Goal: Task Accomplishment & Management: Use online tool/utility

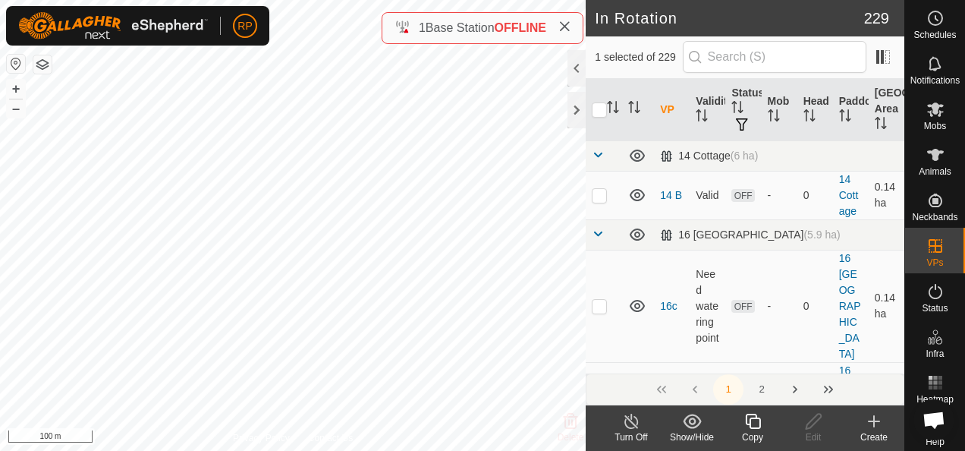
click at [750, 416] on icon at bounding box center [753, 421] width 19 height 18
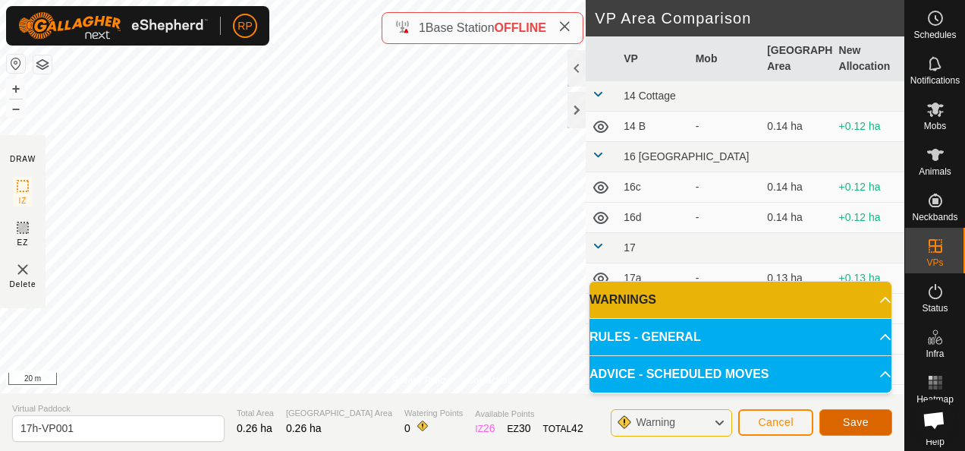
click at [853, 420] on span "Save" at bounding box center [856, 422] width 26 height 12
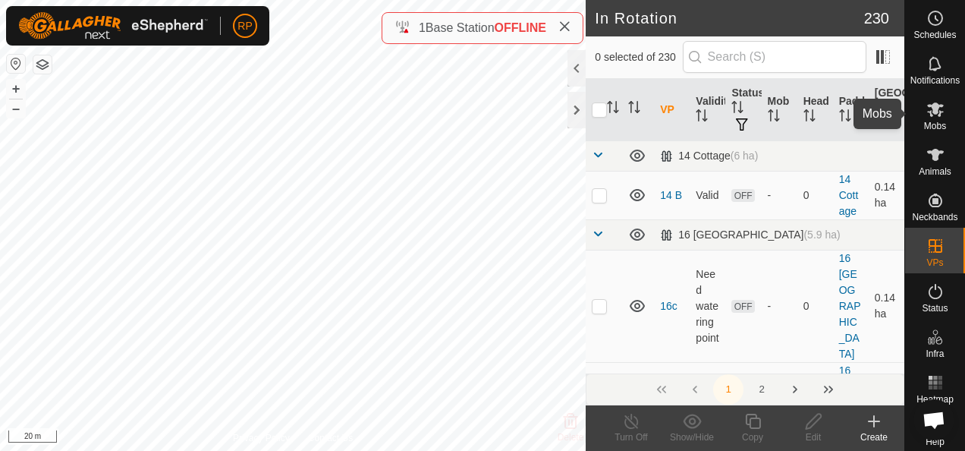
click at [926, 109] on icon at bounding box center [935, 109] width 18 height 18
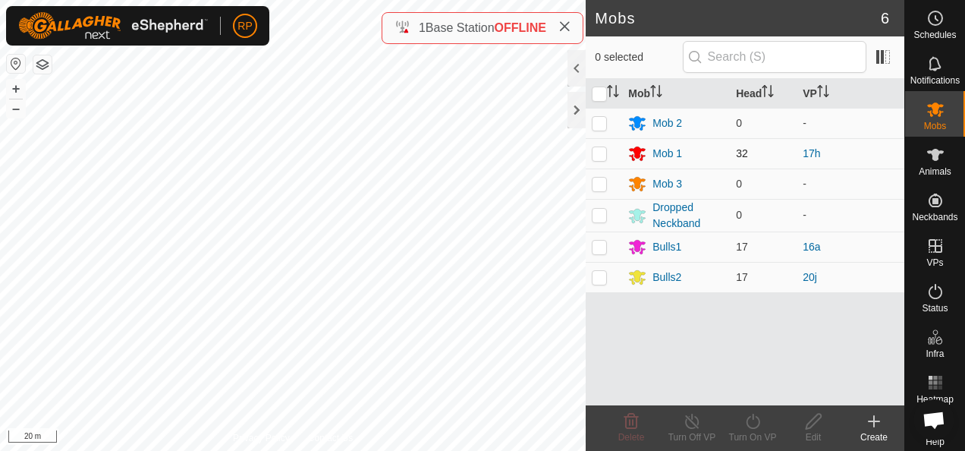
click at [601, 155] on p-checkbox at bounding box center [599, 153] width 15 height 12
checkbox input "true"
click at [752, 420] on icon at bounding box center [753, 421] width 19 height 18
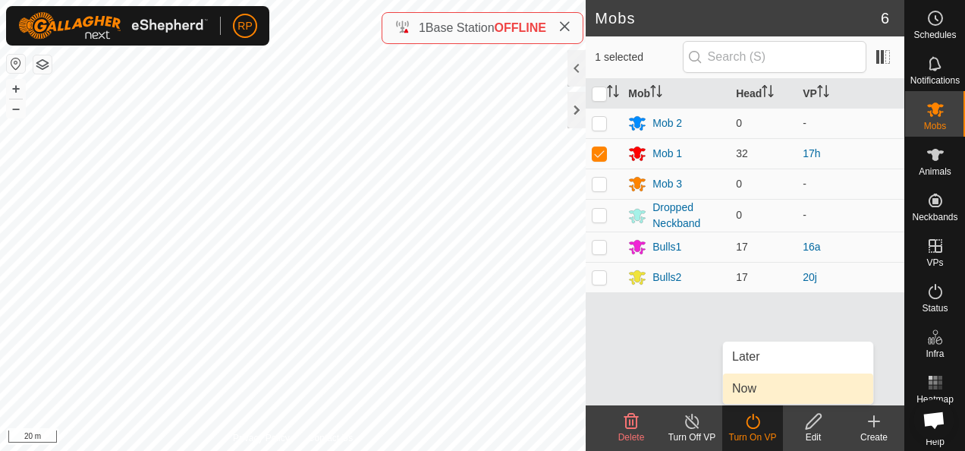
click at [740, 392] on link "Now" at bounding box center [798, 388] width 150 height 30
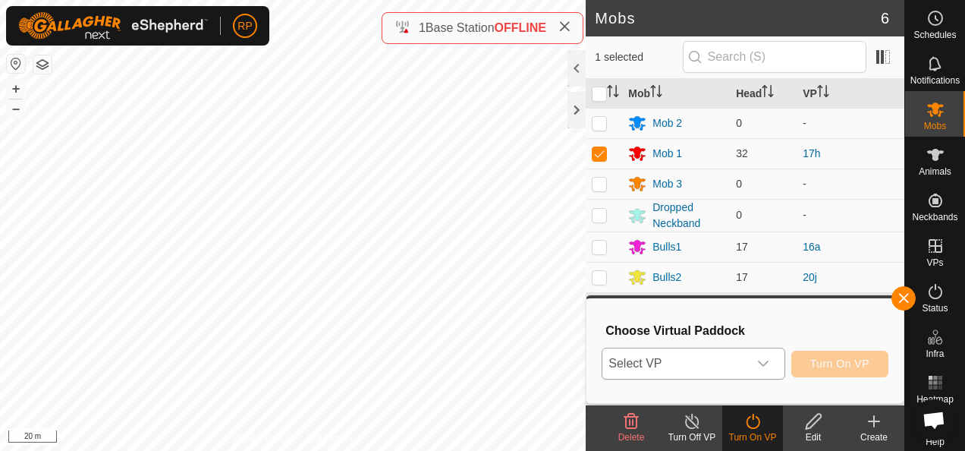
click at [665, 360] on span "Select VP" at bounding box center [674, 363] width 145 height 30
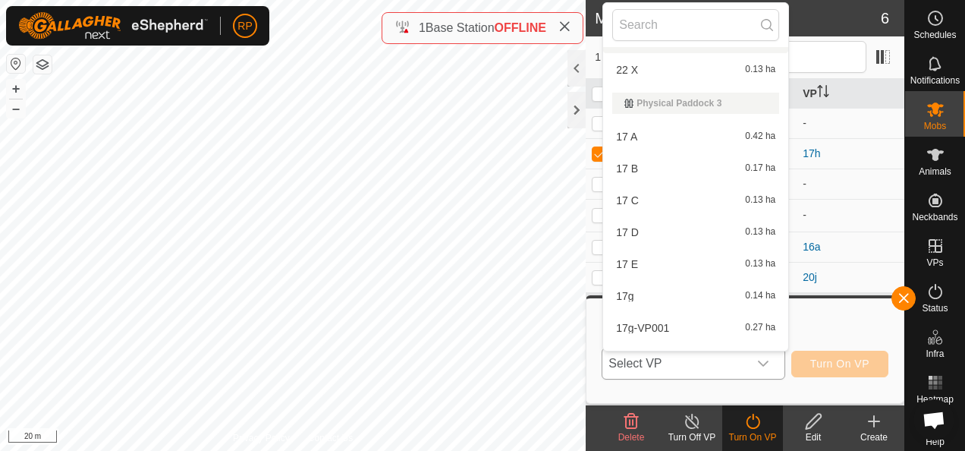
scroll to position [2071, 0]
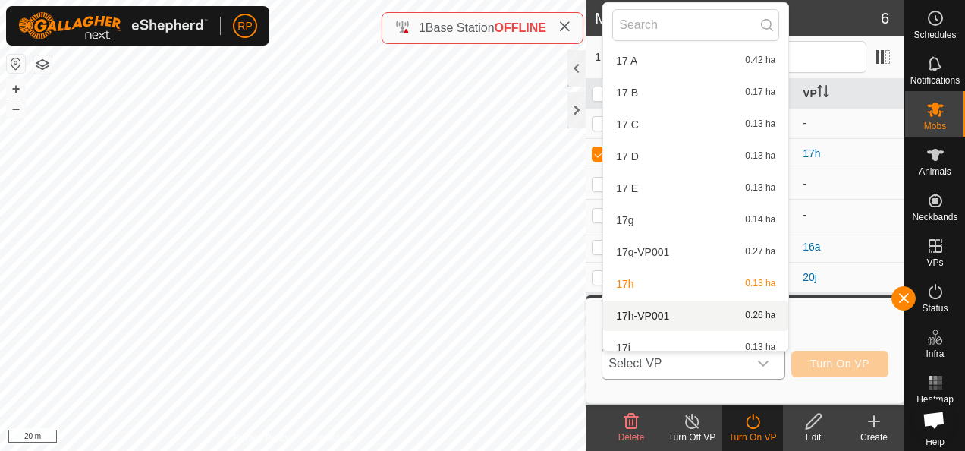
click at [654, 310] on li "17h-VP001 0.26 ha" at bounding box center [695, 315] width 185 height 30
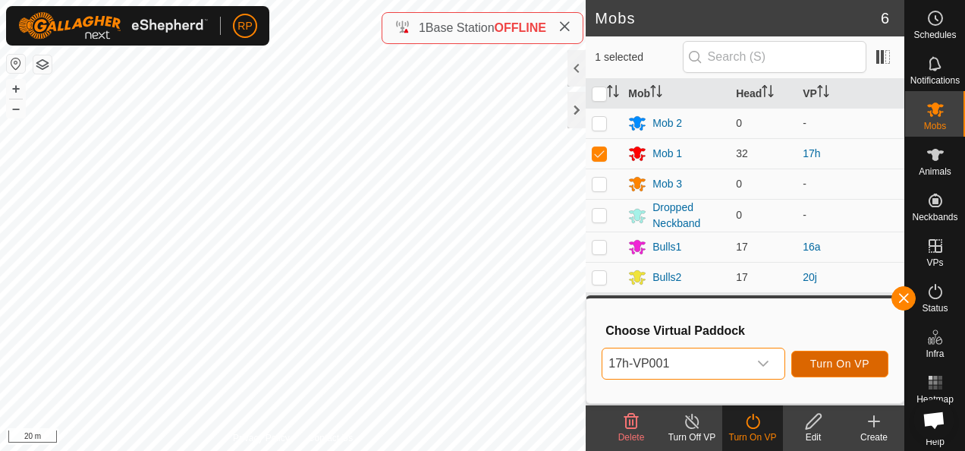
click at [844, 361] on span "Turn On VP" at bounding box center [839, 363] width 59 height 12
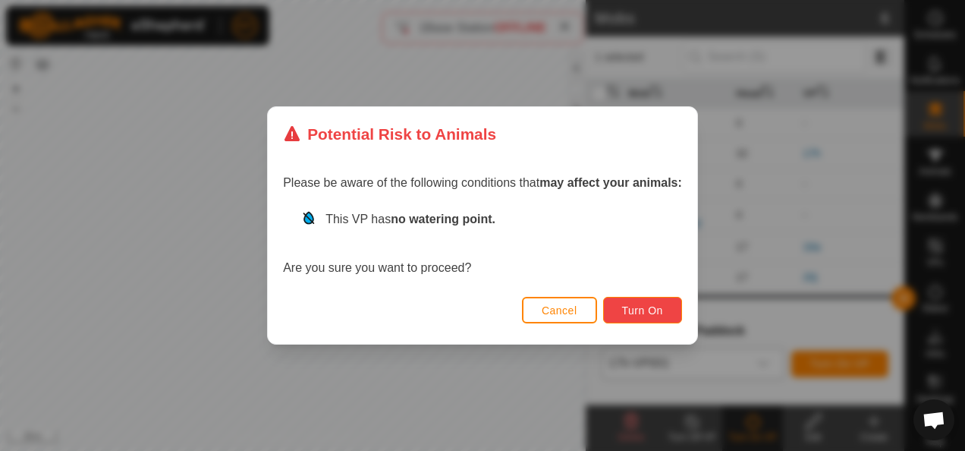
click at [649, 313] on span "Turn On" at bounding box center [642, 310] width 41 height 12
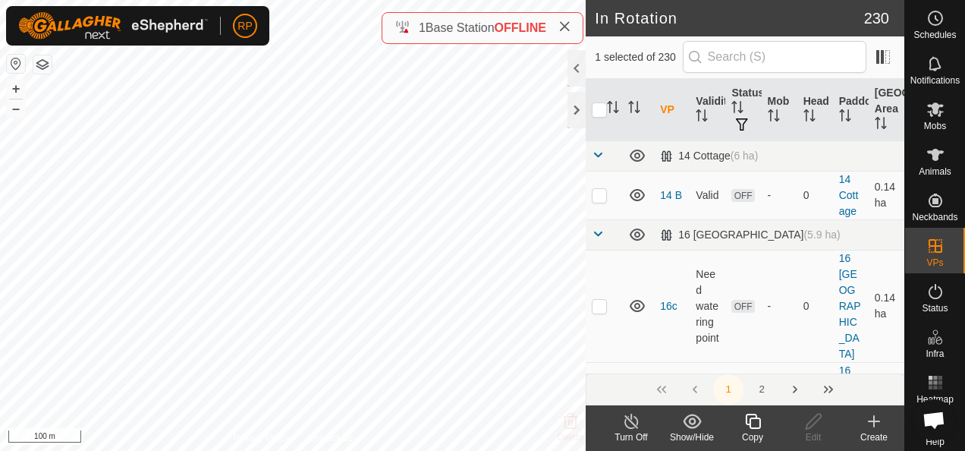
click at [751, 419] on icon at bounding box center [752, 421] width 15 height 15
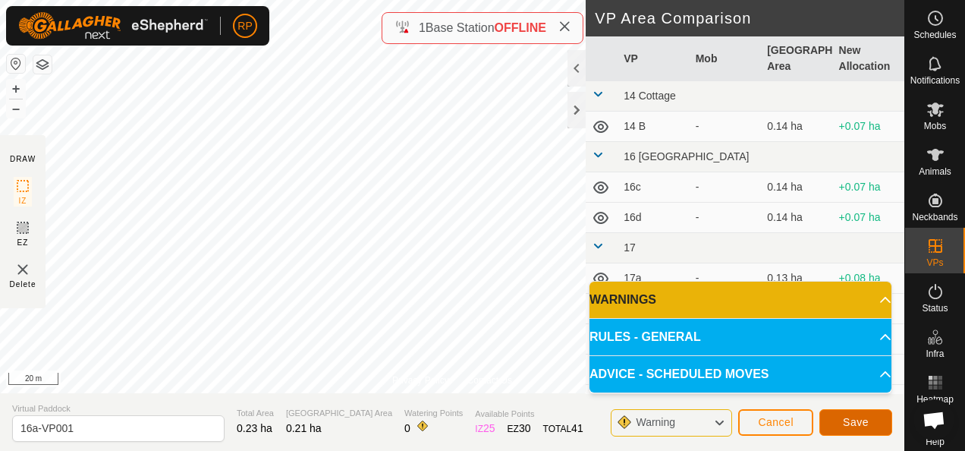
click at [856, 426] on span "Save" at bounding box center [856, 422] width 26 height 12
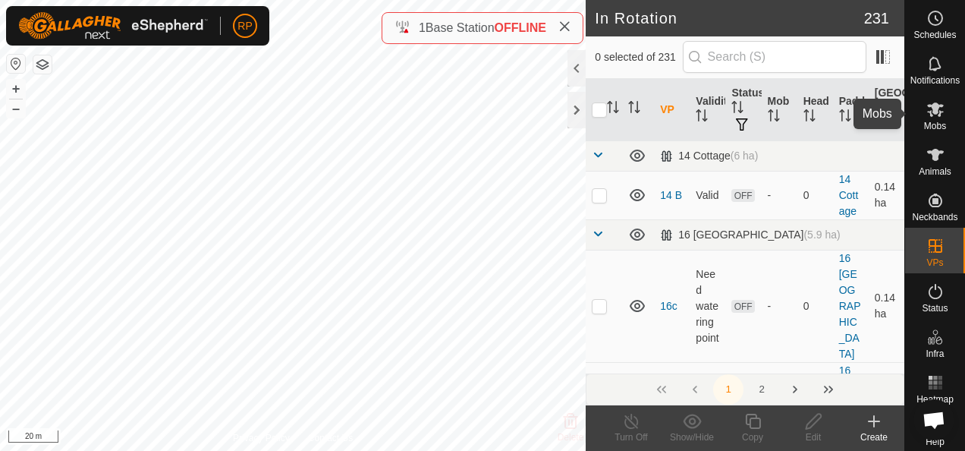
click at [932, 109] on icon at bounding box center [935, 109] width 17 height 14
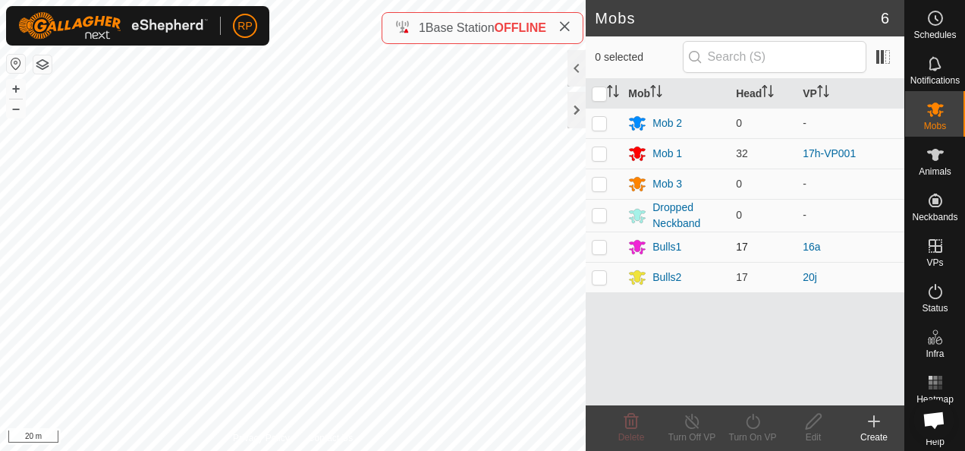
click at [599, 249] on p-checkbox at bounding box center [599, 247] width 15 height 12
checkbox input "true"
click at [752, 425] on icon at bounding box center [753, 421] width 19 height 18
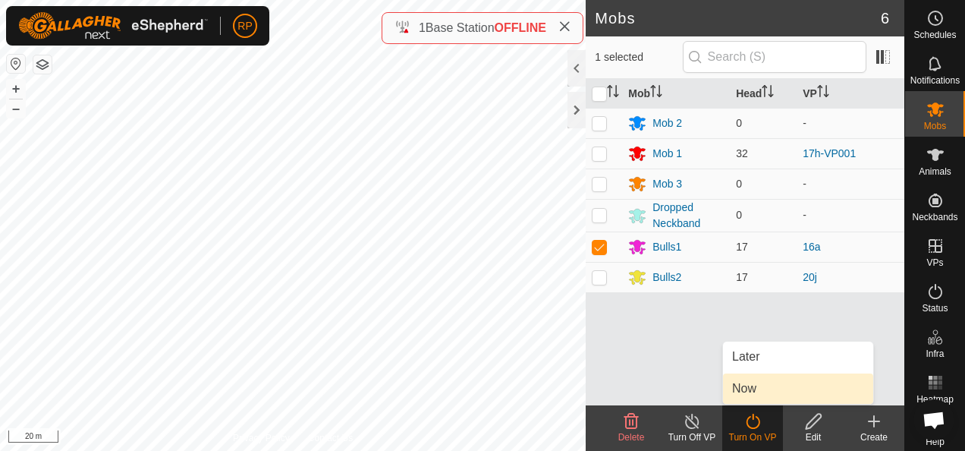
click at [762, 396] on link "Now" at bounding box center [798, 388] width 150 height 30
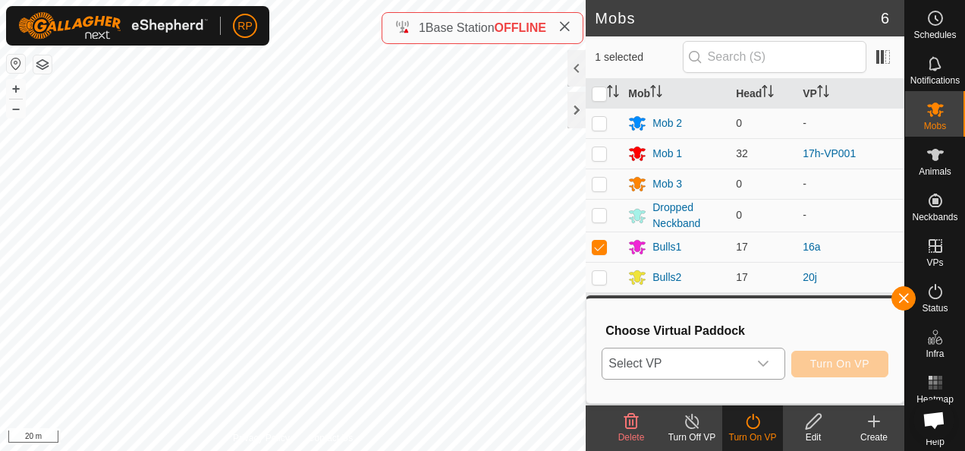
click at [729, 367] on span "Select VP" at bounding box center [674, 363] width 145 height 30
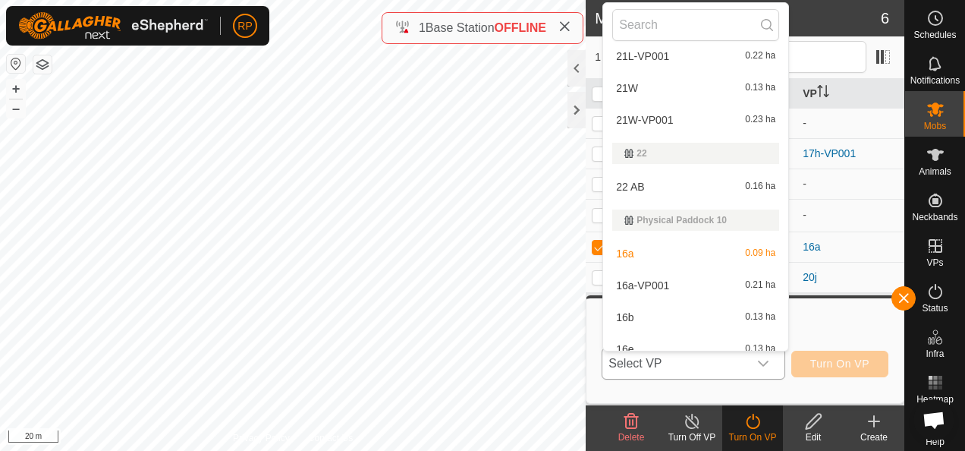
scroll to position [782, 0]
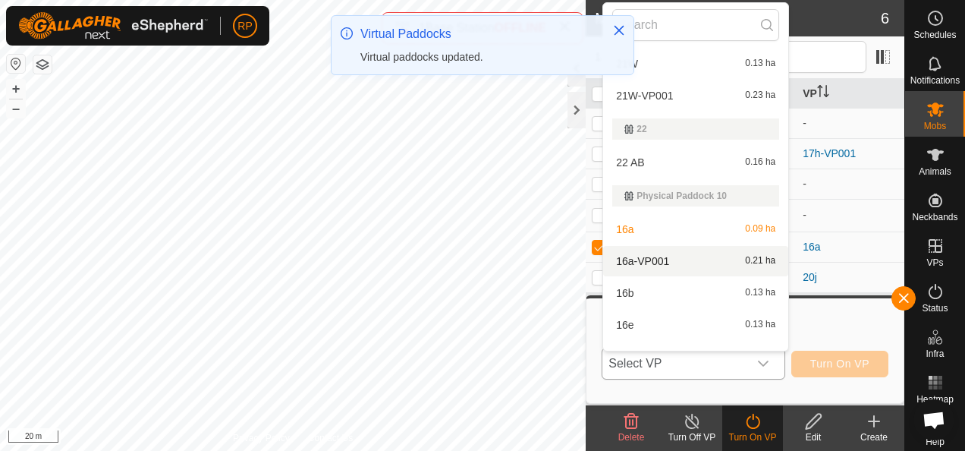
click at [650, 259] on li "16a-VP001 0.21 ha" at bounding box center [695, 261] width 185 height 30
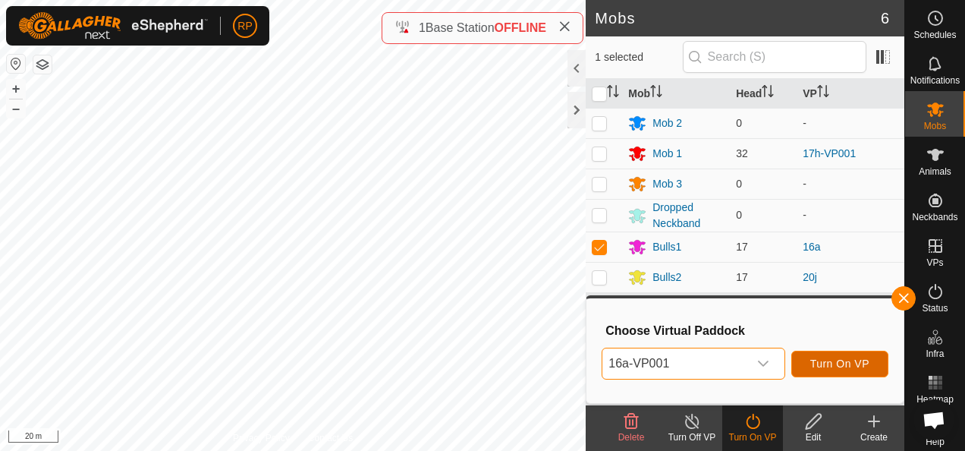
click at [826, 358] on span "Turn On VP" at bounding box center [839, 363] width 59 height 12
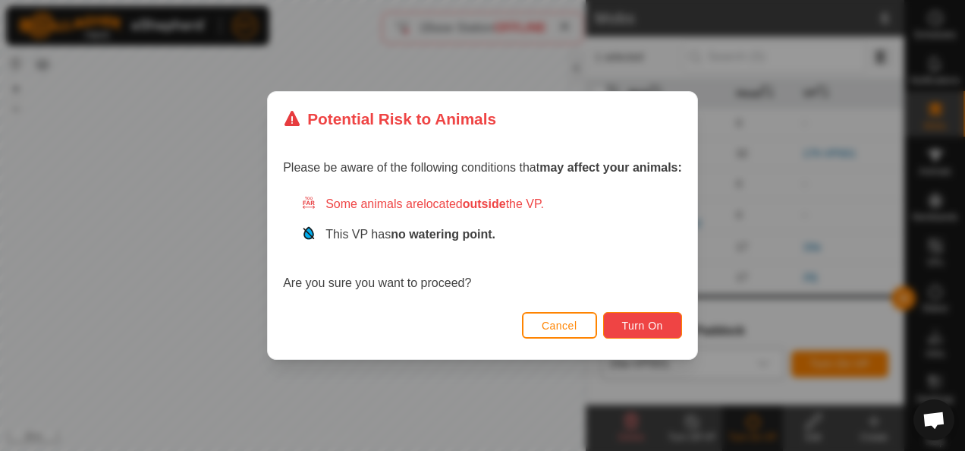
click at [640, 329] on span "Turn On" at bounding box center [642, 325] width 41 height 12
